Goal: Transaction & Acquisition: Book appointment/travel/reservation

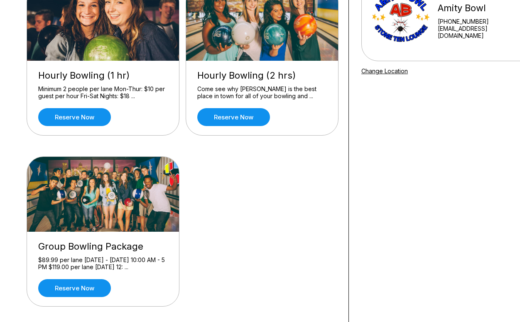
scroll to position [108, 0]
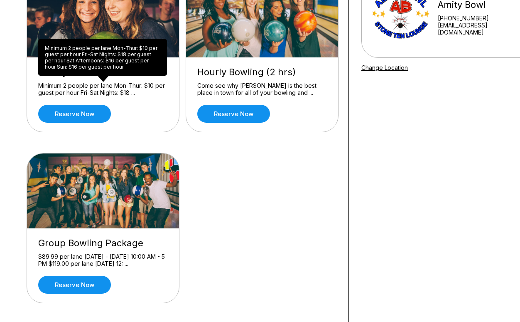
click at [93, 55] on div "Minimum 2 people per lane Mon-Thur: $10 per guest per hour Fri-Sat Nights: $18 …" at bounding box center [102, 57] width 129 height 37
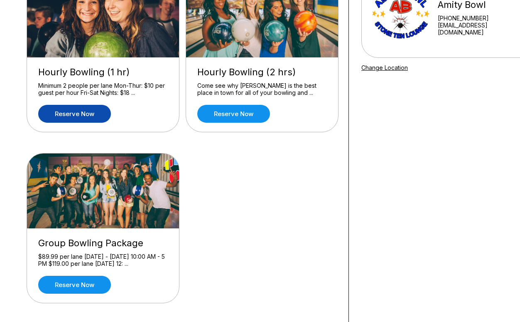
click at [93, 112] on link "Reserve now" at bounding box center [74, 114] width 73 height 18
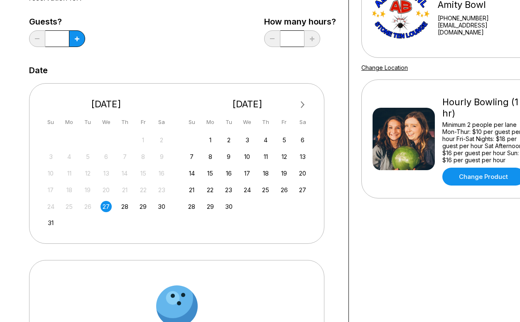
scroll to position [0, 0]
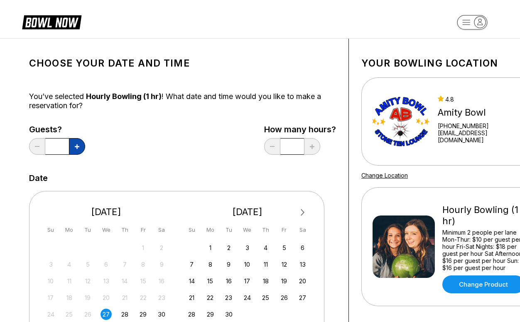
click at [81, 147] on button at bounding box center [77, 146] width 16 height 17
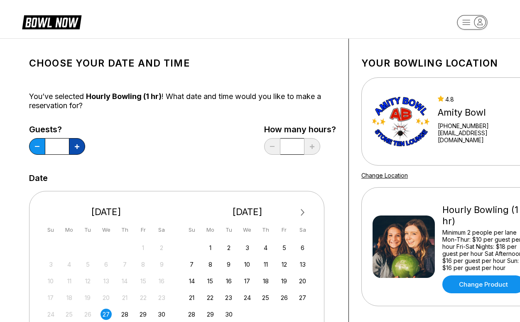
click at [81, 147] on button at bounding box center [77, 146] width 16 height 17
type input "*"
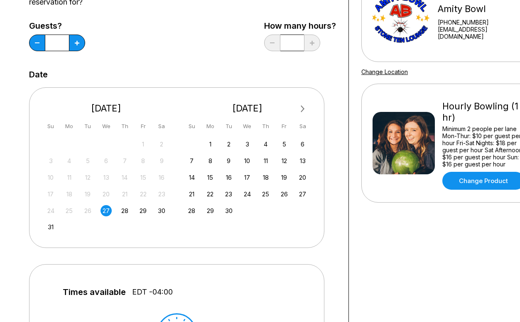
scroll to position [152, 0]
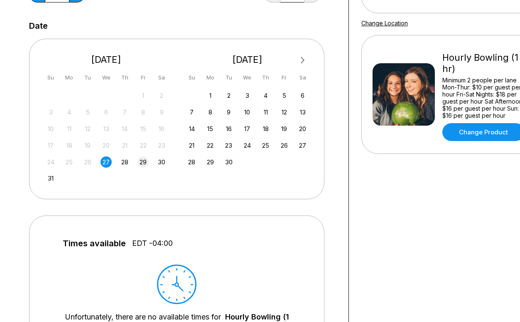
click at [143, 164] on div "29" at bounding box center [143, 161] width 11 height 11
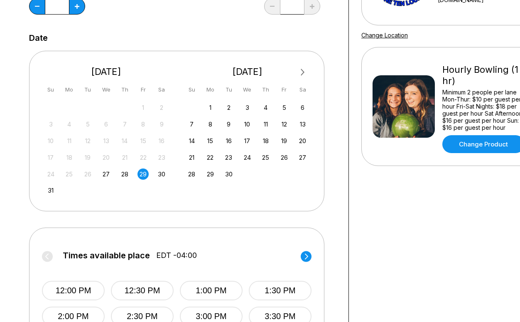
scroll to position [185, 0]
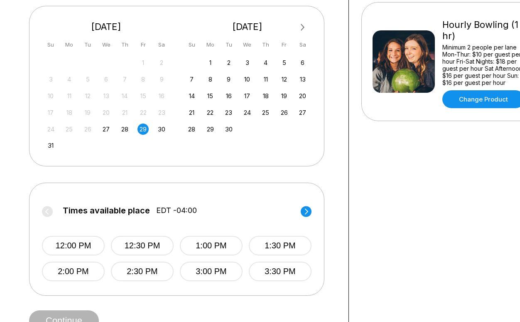
click at [310, 207] on circle at bounding box center [306, 211] width 11 height 11
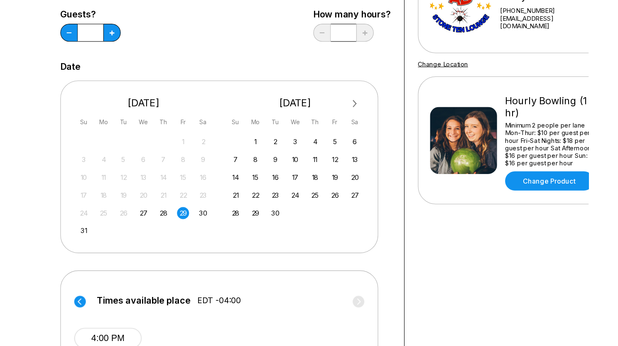
scroll to position [0, 0]
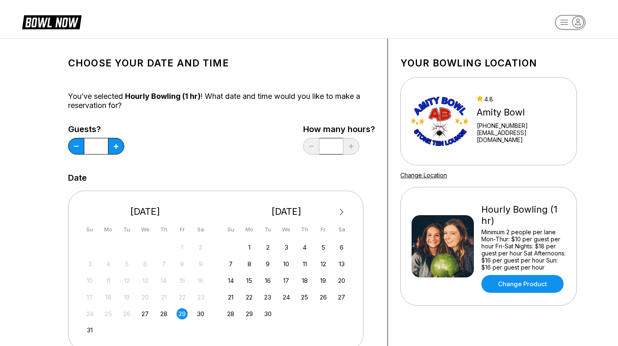
drag, startPoint x: 533, startPoint y: 290, endPoint x: 593, endPoint y: 147, distance: 154.2
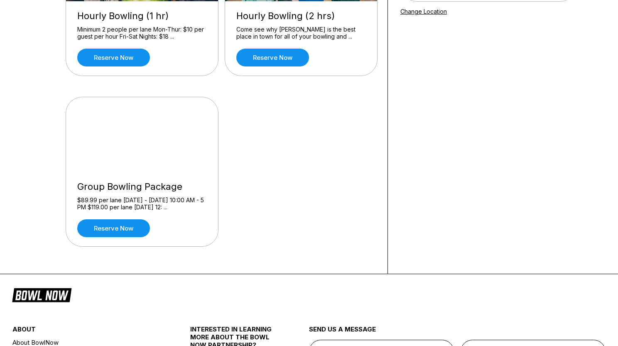
scroll to position [283, 0]
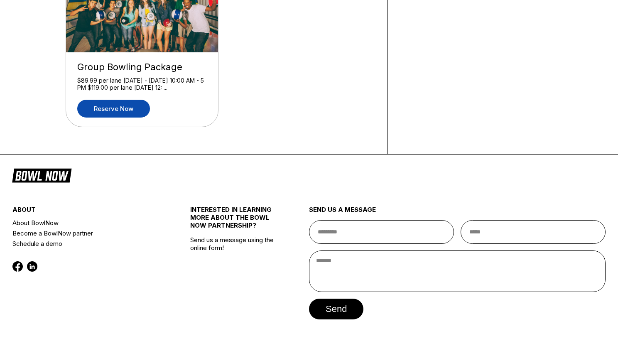
click at [139, 112] on link "Reserve now" at bounding box center [113, 109] width 73 height 18
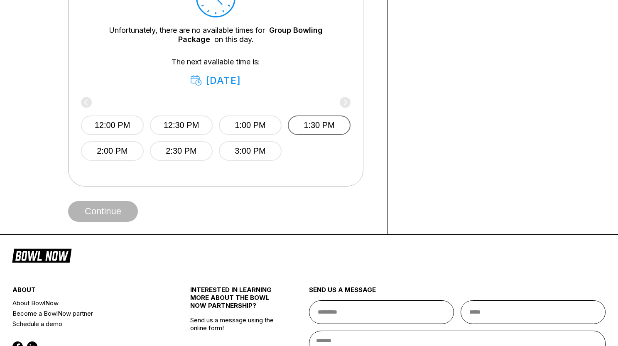
scroll to position [435, 0]
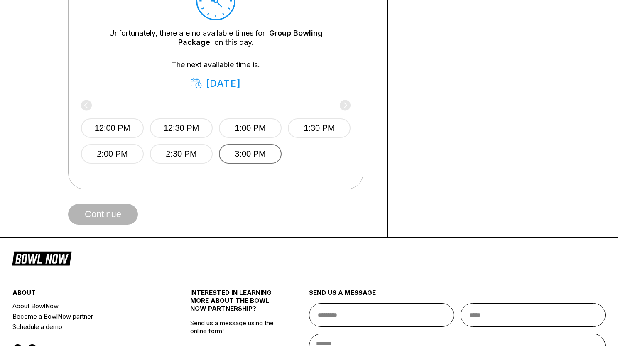
click at [265, 155] on button "3:00 PM" at bounding box center [250, 154] width 63 height 20
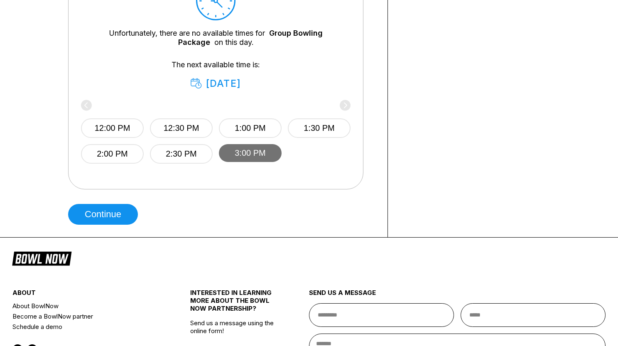
click at [261, 151] on button "3:00 PM" at bounding box center [250, 153] width 63 height 18
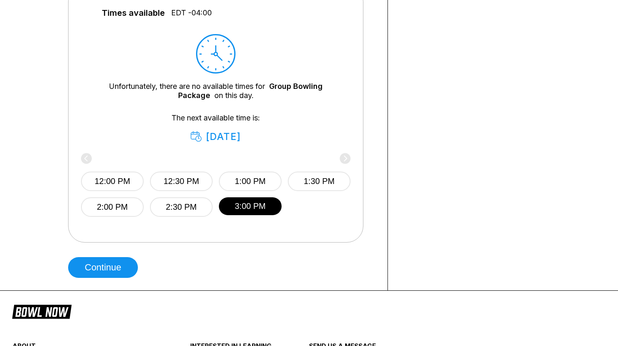
scroll to position [382, 0]
click at [237, 149] on div "12:00 PM 12:30 PM 1:00 PM 1:30 PM 2:00 PM 2:30 PM 3:00 PM" at bounding box center [216, 180] width 270 height 74
click at [239, 141] on div "[DATE]" at bounding box center [216, 137] width 50 height 12
click at [241, 137] on div "[DATE]" at bounding box center [216, 137] width 50 height 12
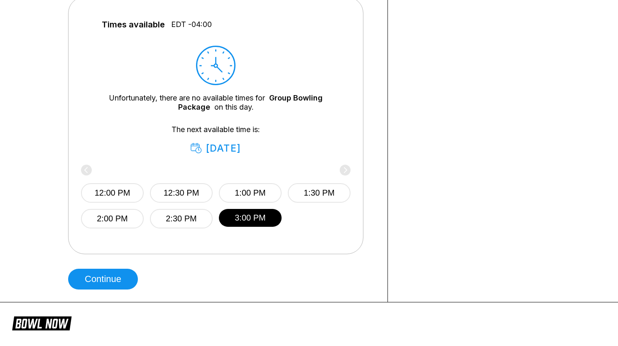
scroll to position [371, 0]
click at [347, 171] on div "12:00 PM 12:30 PM 1:00 PM 1:30 PM 2:00 PM 2:30 PM 3:00 PM" at bounding box center [216, 198] width 270 height 62
click at [344, 169] on div "12:00 PM 12:30 PM 1:00 PM 1:30 PM 2:00 PM 2:30 PM 3:00 PM" at bounding box center [216, 198] width 270 height 62
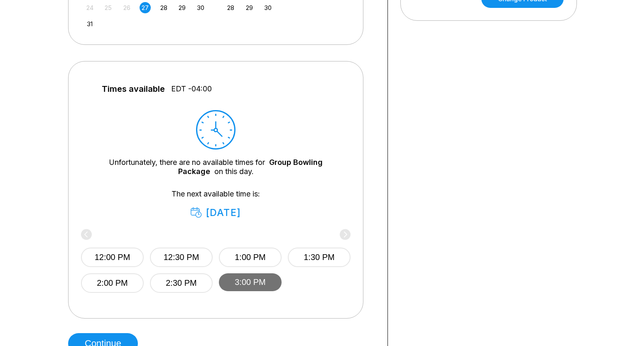
click at [266, 282] on button "3:00 PM" at bounding box center [250, 282] width 63 height 18
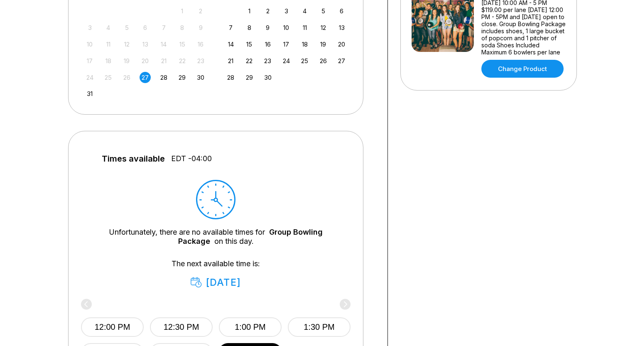
scroll to position [191, 0]
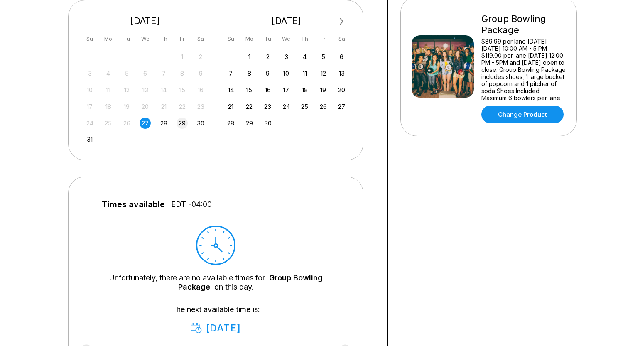
click at [184, 120] on div "29" at bounding box center [182, 123] width 11 height 11
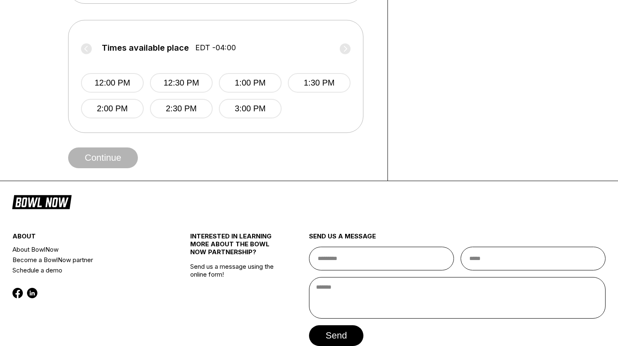
scroll to position [301, 0]
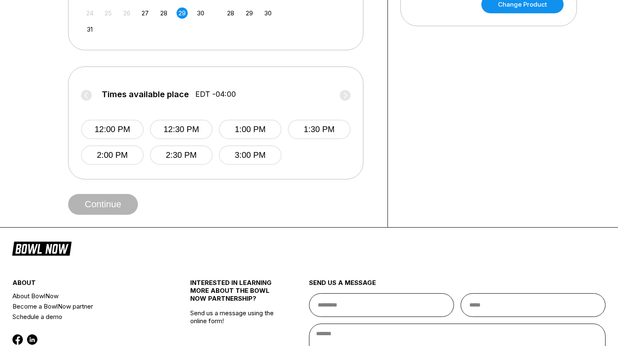
click at [344, 97] on label "Times available place EDT -04:00" at bounding box center [216, 96] width 270 height 13
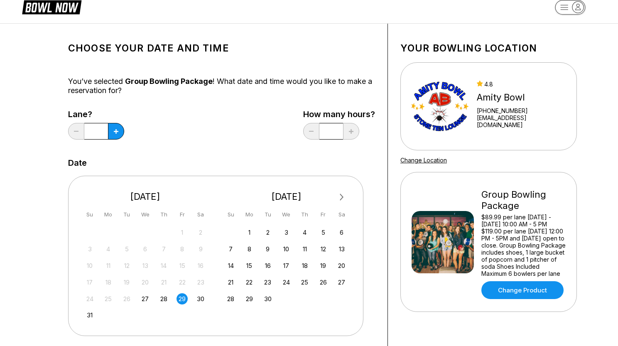
scroll to position [0, 0]
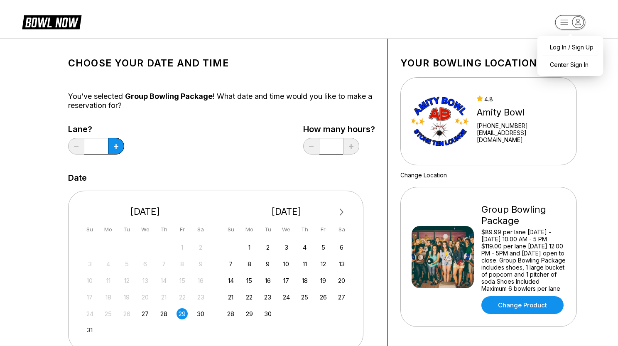
click at [566, 27] on rect "button" at bounding box center [570, 22] width 30 height 15
click at [526, 209] on div "Group Bowling Package" at bounding box center [524, 215] width 84 height 22
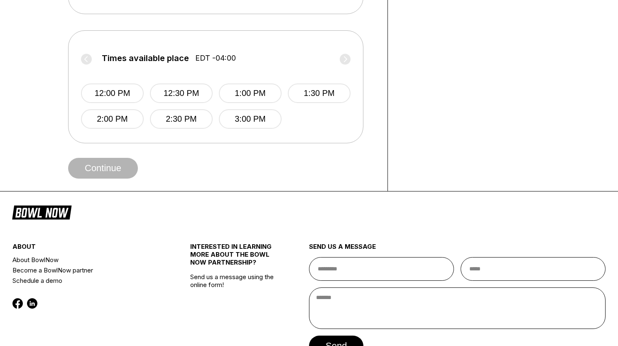
scroll to position [334, 0]
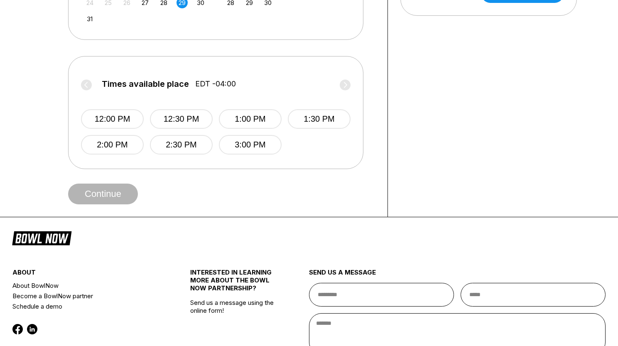
click at [345, 91] on label "Times available place EDT -04:00" at bounding box center [216, 85] width 270 height 13
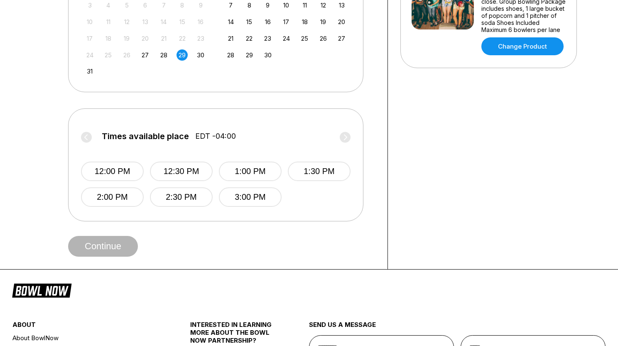
scroll to position [148, 0]
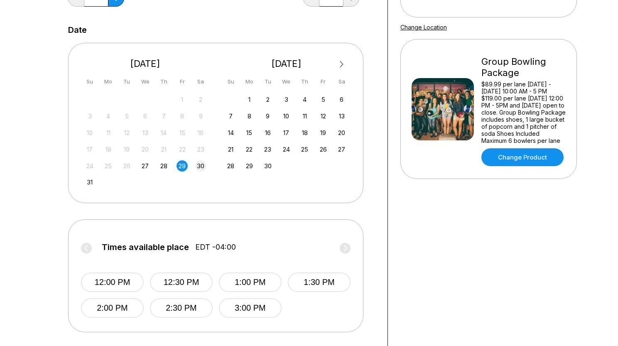
click at [202, 165] on div "30" at bounding box center [200, 165] width 11 height 11
click at [182, 167] on div "29" at bounding box center [182, 165] width 11 height 11
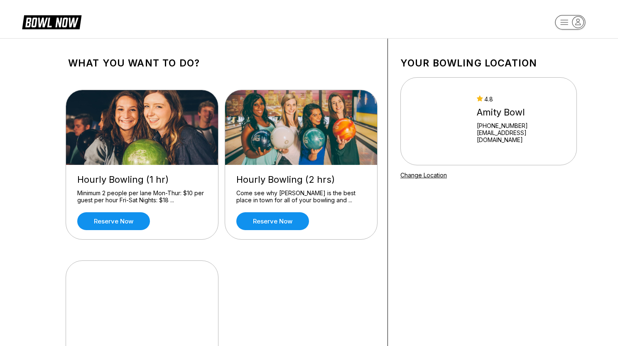
scroll to position [273, 0]
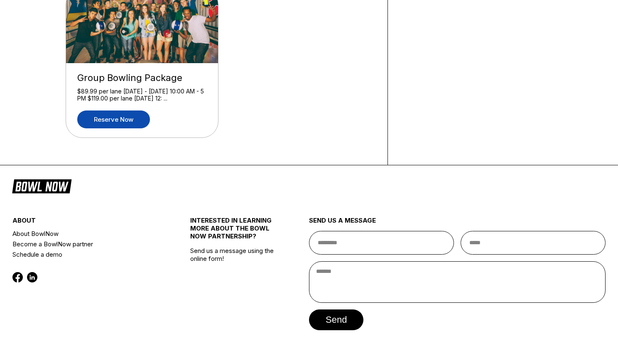
click at [124, 123] on link "Reserve now" at bounding box center [113, 120] width 73 height 18
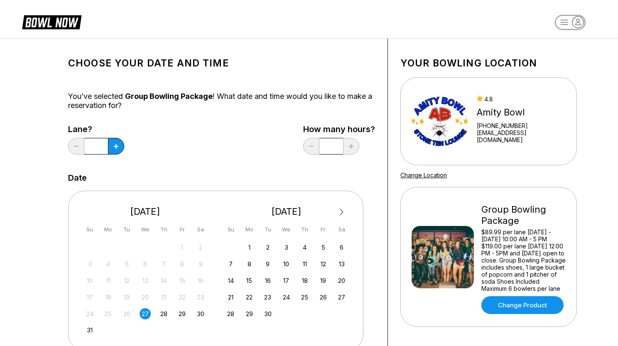
scroll to position [14, 0]
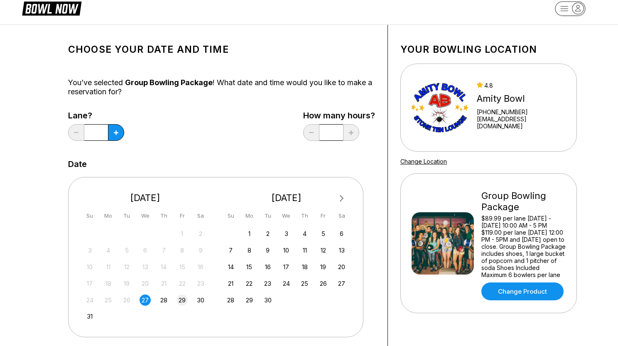
click at [179, 300] on div "29" at bounding box center [182, 300] width 11 height 11
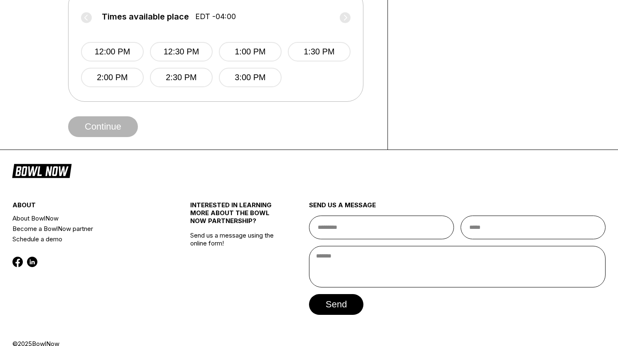
scroll to position [379, 0]
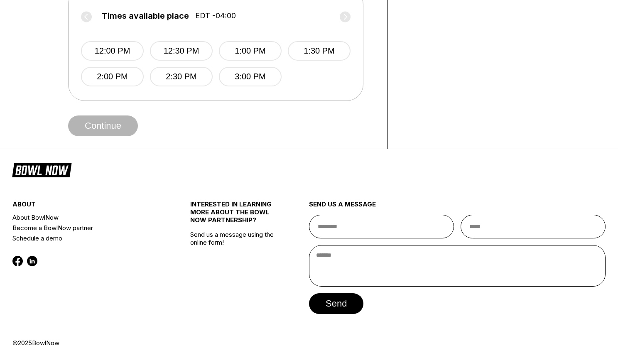
click at [345, 15] on label "Times available place EDT -04:00" at bounding box center [216, 17] width 270 height 13
drag, startPoint x: 344, startPoint y: 17, endPoint x: 238, endPoint y: 31, distance: 106.9
click at [238, 31] on div "Times available place EDT -04:00 12:00 PM 12:30 PM 1:00 PM 1:30 PM 2:00 PM 2:30…" at bounding box center [216, 44] width 270 height 86
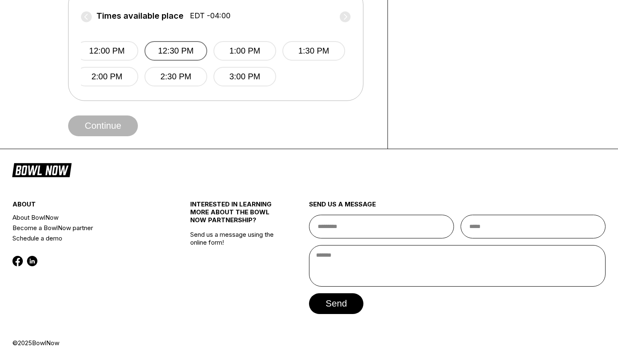
drag, startPoint x: 276, startPoint y: 27, endPoint x: 120, endPoint y: 43, distance: 157.0
click at [122, 40] on div "12:00 PM 12:30 PM 1:00 PM 1:30 PM 2:00 PM 2:30 PM 3:00 PM" at bounding box center [211, 56] width 270 height 62
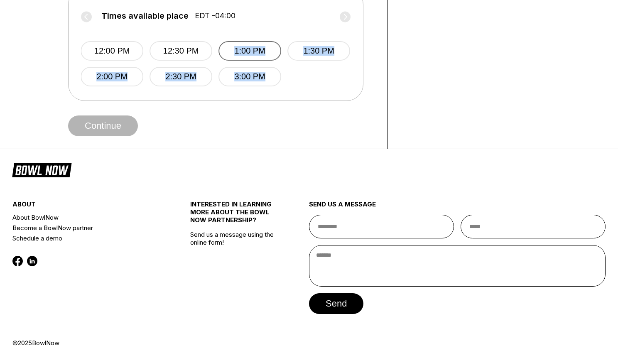
drag, startPoint x: 261, startPoint y: 54, endPoint x: 261, endPoint y: 44, distance: 9.1
click at [261, 44] on div "Times available place EDT -04:00 12:00 PM 12:30 PM 1:00 PM 1:30 PM 2:00 PM 2:30…" at bounding box center [215, 44] width 295 height 113
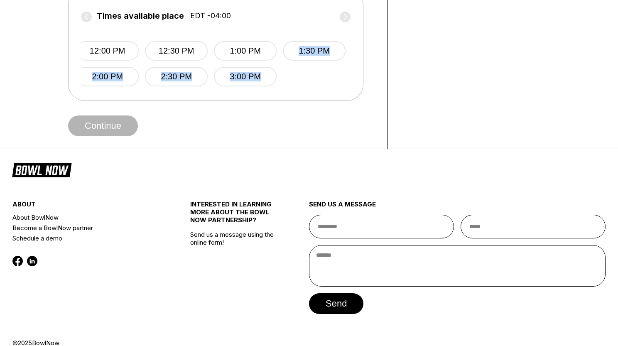
drag, startPoint x: 285, startPoint y: 59, endPoint x: 281, endPoint y: 40, distance: 19.5
click at [281, 40] on div "12:00 PM 12:30 PM 1:00 PM 1:30 PM 2:00 PM 2:30 PM 3:00 PM" at bounding box center [211, 56] width 270 height 62
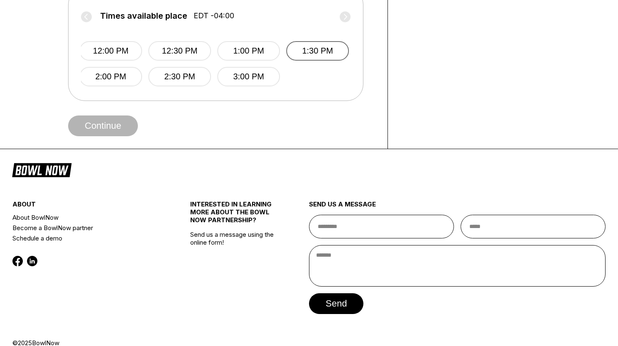
drag, startPoint x: 297, startPoint y: 89, endPoint x: 289, endPoint y: 46, distance: 43.6
click at [290, 68] on div "Times available place EDT -04:00 12:00 PM 12:30 PM 1:00 PM 1:30 PM 2:00 PM 2:30…" at bounding box center [215, 44] width 295 height 113
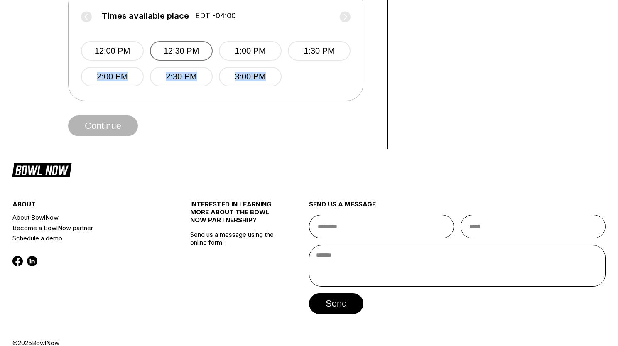
click at [198, 47] on button "12:30 PM" at bounding box center [181, 51] width 63 height 20
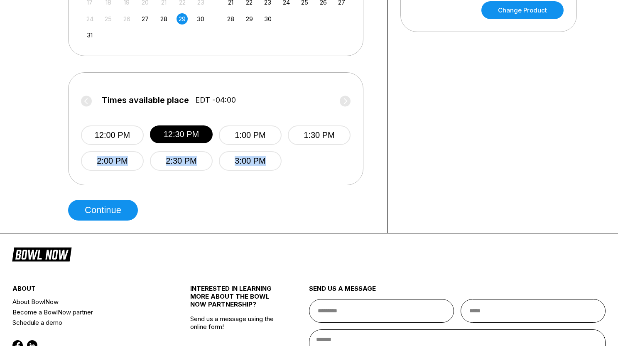
scroll to position [225, 0]
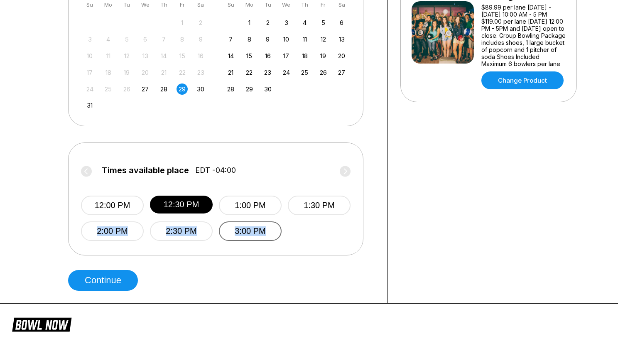
click at [256, 226] on button "3:00 PM" at bounding box center [250, 231] width 63 height 20
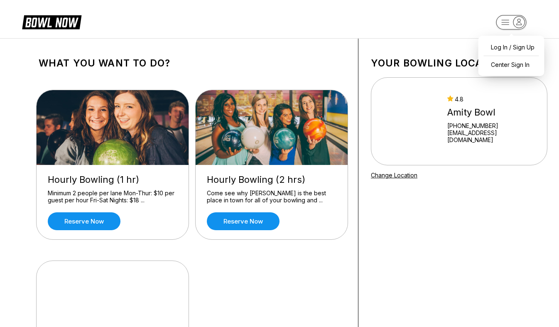
click at [501, 23] on rect "button" at bounding box center [511, 22] width 30 height 15
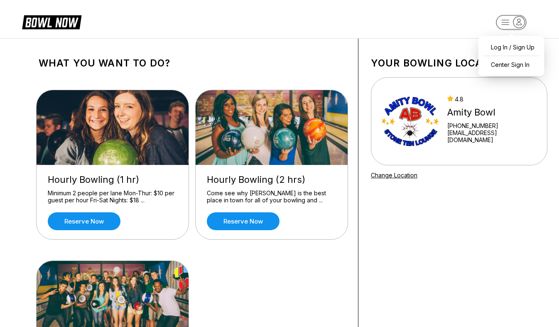
click at [442, 34] on header "Log In / Sign Up Center Sign In" at bounding box center [279, 19] width 559 height 38
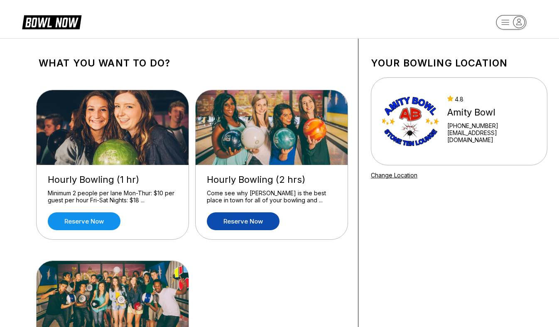
scroll to position [155, 0]
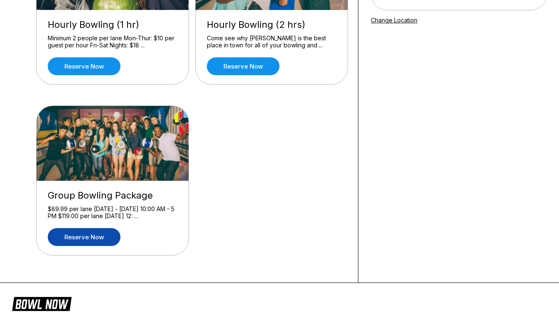
click at [96, 237] on link "Reserve now" at bounding box center [84, 237] width 73 height 18
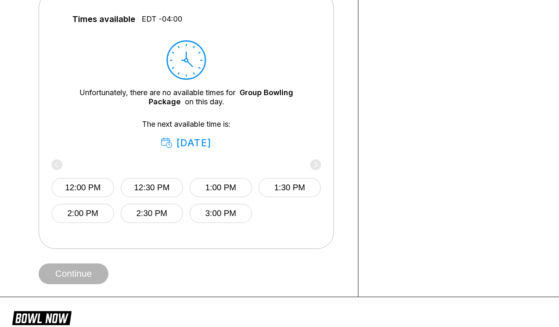
scroll to position [423, 0]
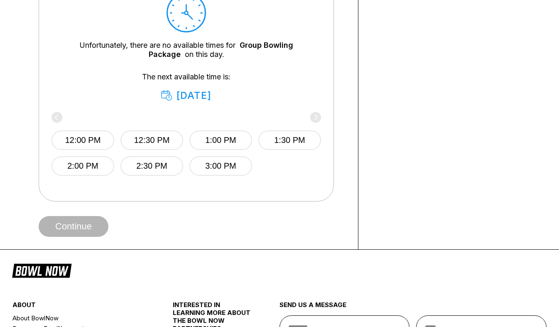
drag, startPoint x: 316, startPoint y: 114, endPoint x: 314, endPoint y: 119, distance: 5.9
click at [315, 114] on div "12:00 PM 12:30 PM 1:00 PM 1:30 PM 2:00 PM 2:30 PM 3:00 PM" at bounding box center [187, 145] width 270 height 62
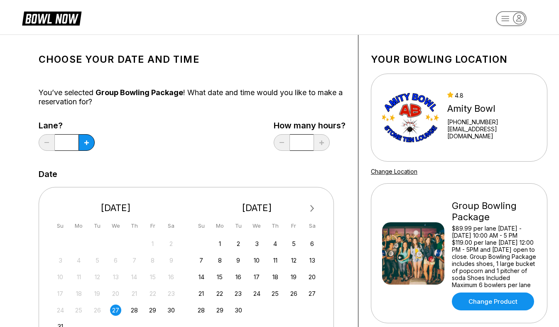
scroll to position [0, 0]
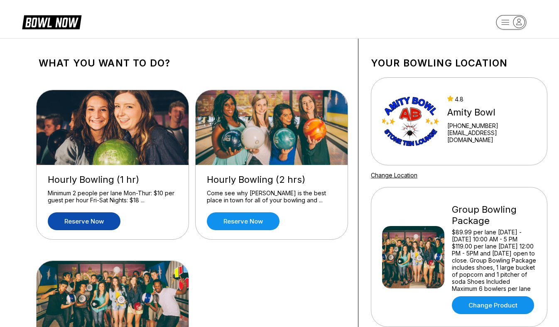
click at [116, 216] on link "Reserve now" at bounding box center [84, 221] width 73 height 18
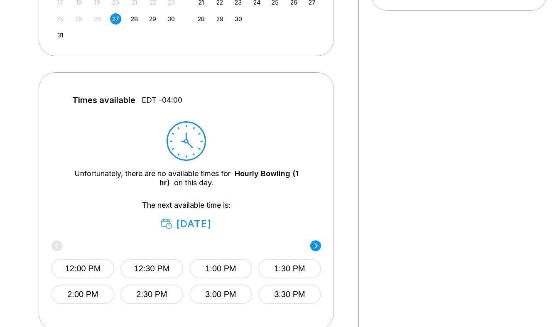
scroll to position [410, 0]
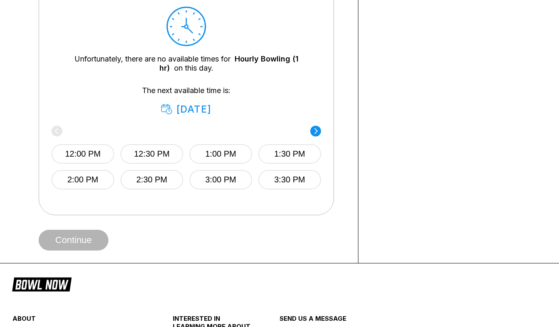
click at [316, 136] on div "12:00 PM 12:30 PM 1:00 PM 1:30 PM 2:00 PM 2:30 PM 3:00 PM 3:30 PM 4:00 PM" at bounding box center [187, 158] width 270 height 87
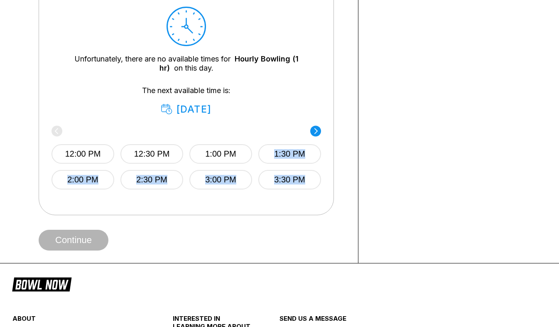
click at [317, 130] on icon at bounding box center [316, 131] width 3 height 6
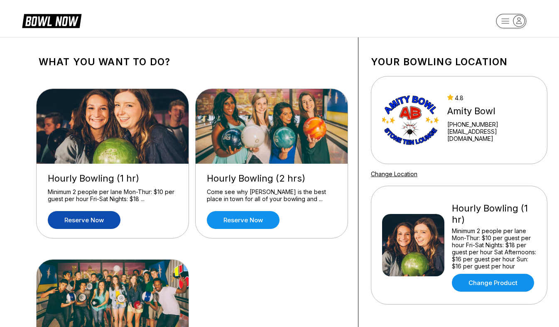
scroll to position [172, 0]
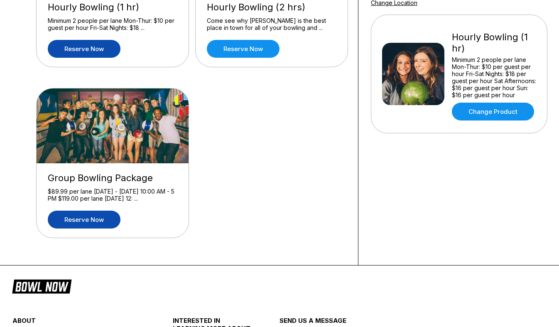
click at [108, 219] on link "Reserve now" at bounding box center [84, 220] width 73 height 18
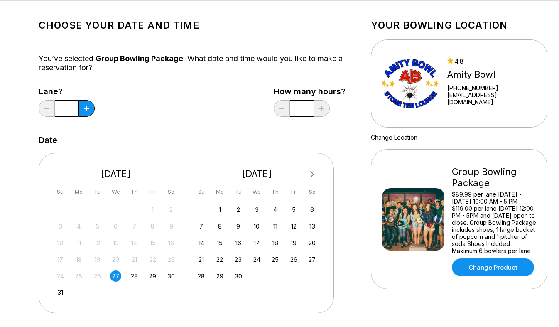
scroll to position [39, 0]
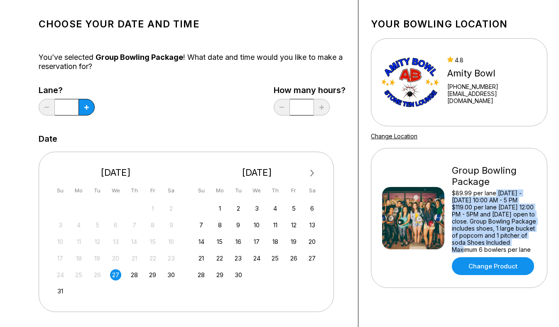
drag, startPoint x: 496, startPoint y: 202, endPoint x: 484, endPoint y: 249, distance: 48.1
click at [484, 249] on div "$89.99 per lane Monday - Friday 10:00 AM - 5 PM $119.00 per lane Saturday 12:00…" at bounding box center [494, 221] width 84 height 64
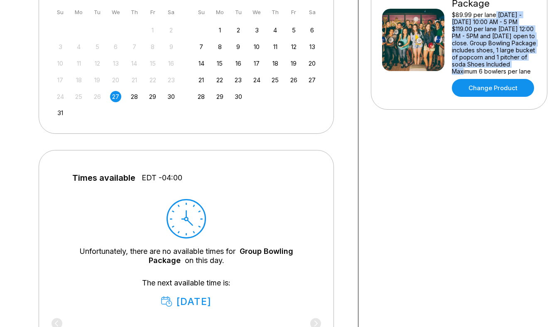
scroll to position [300, 0]
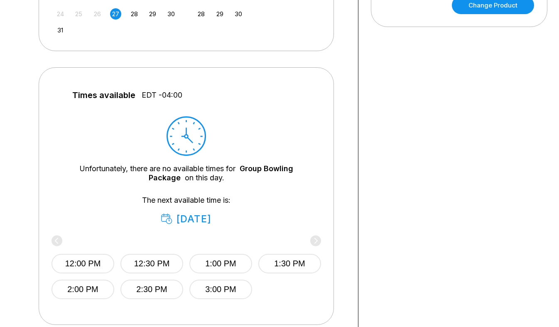
click at [319, 243] on div "12:00 PM 12:30 PM 1:00 PM 1:30 PM 2:00 PM 2:30 PM 3:00 PM" at bounding box center [187, 268] width 270 height 62
click at [319, 243] on div "12:00 PM 12:30 PM 1:00 PM 1:30 PM 2:00 PM 2:30 PM 3:00 PM" at bounding box center [186, 268] width 270 height 62
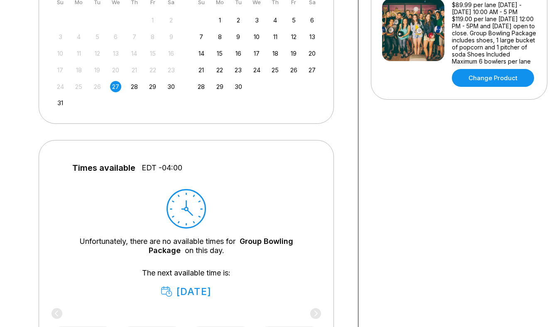
scroll to position [130, 0]
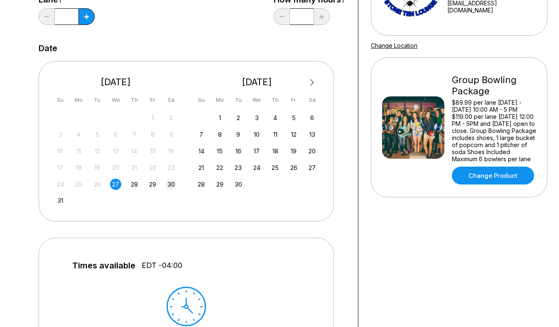
click at [171, 184] on div "30" at bounding box center [171, 184] width 11 height 11
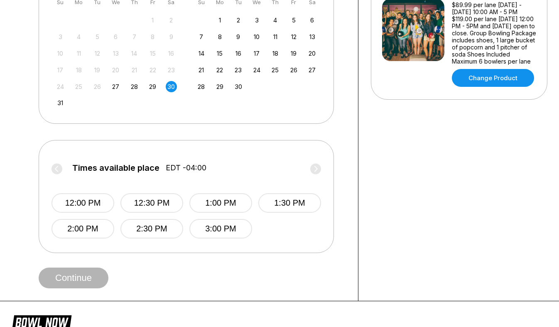
scroll to position [229, 0]
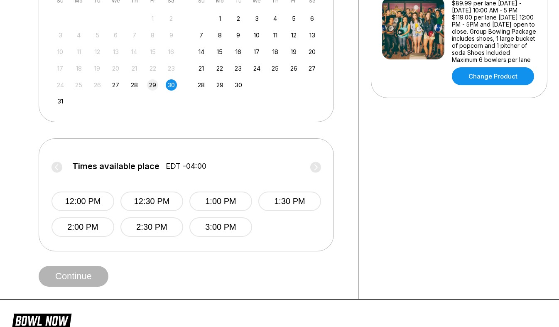
click at [150, 89] on div "29" at bounding box center [152, 84] width 11 height 11
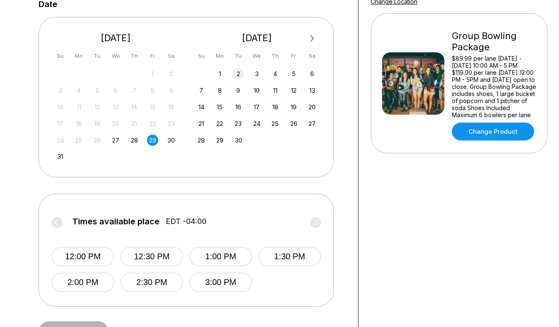
scroll to position [0, 0]
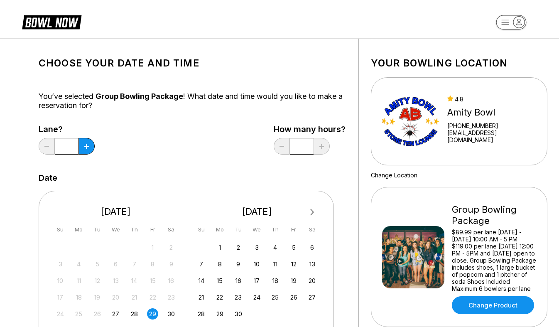
click at [79, 146] on input "*" at bounding box center [67, 146] width 24 height 17
